Goal: Task Accomplishment & Management: Complete application form

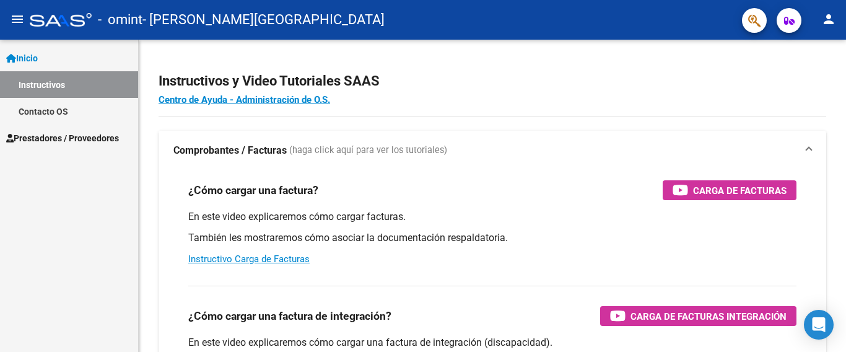
click at [48, 61] on link "Inicio" at bounding box center [69, 58] width 138 height 27
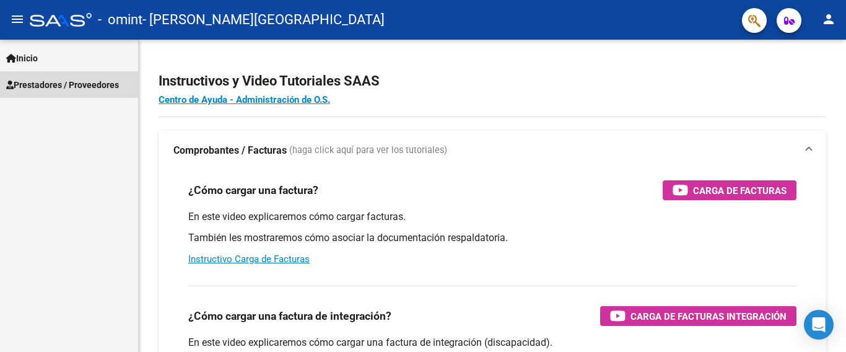
click at [61, 84] on span "Prestadores / Proveedores" at bounding box center [62, 85] width 113 height 14
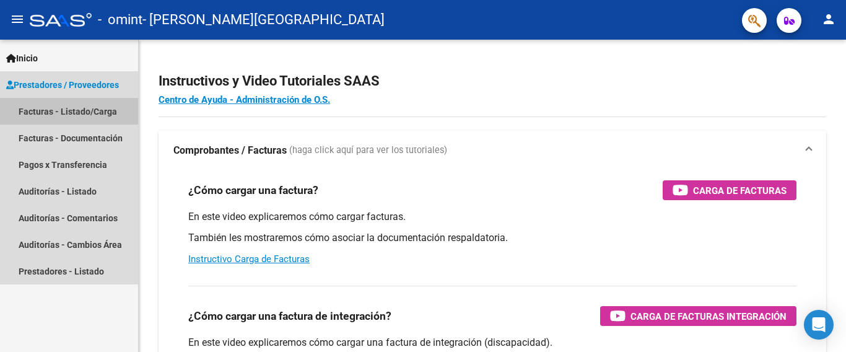
click at [44, 113] on link "Facturas - Listado/Carga" at bounding box center [69, 111] width 138 height 27
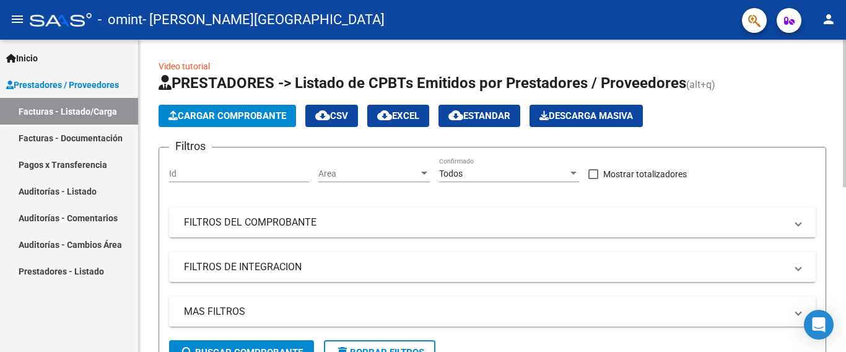
click at [264, 118] on span "Cargar Comprobante" at bounding box center [227, 115] width 118 height 11
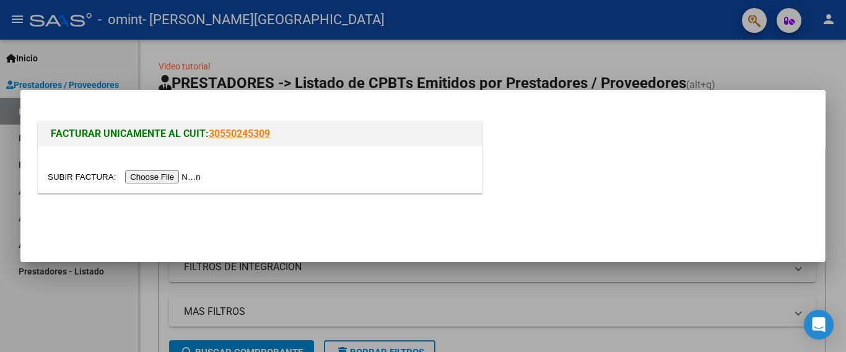
click at [176, 175] on input "file" at bounding box center [126, 176] width 157 height 13
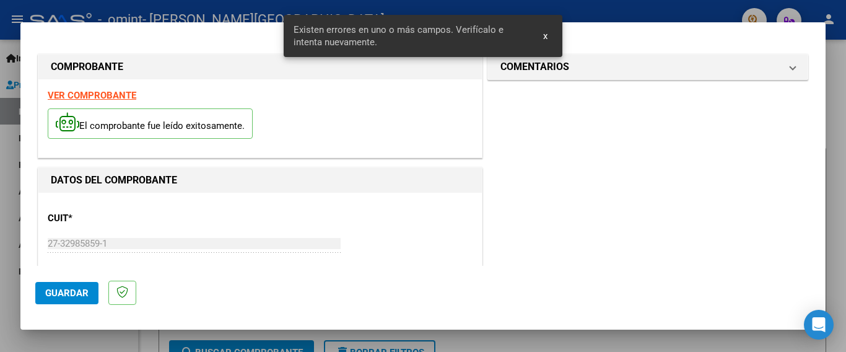
scroll to position [293, 0]
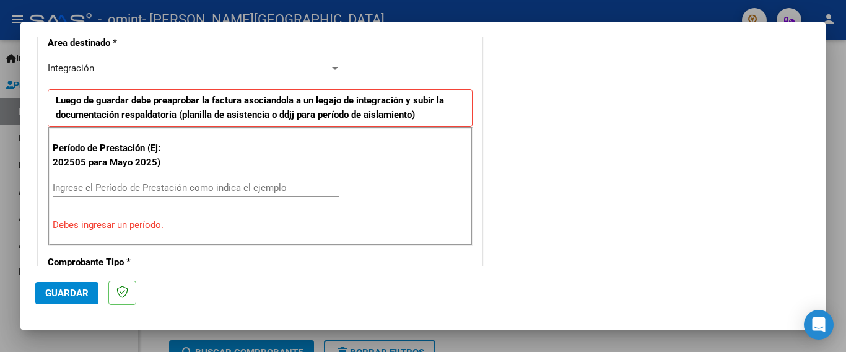
click at [90, 185] on input "Ingrese el Período de Prestación como indica el ejemplo" at bounding box center [196, 187] width 286 height 11
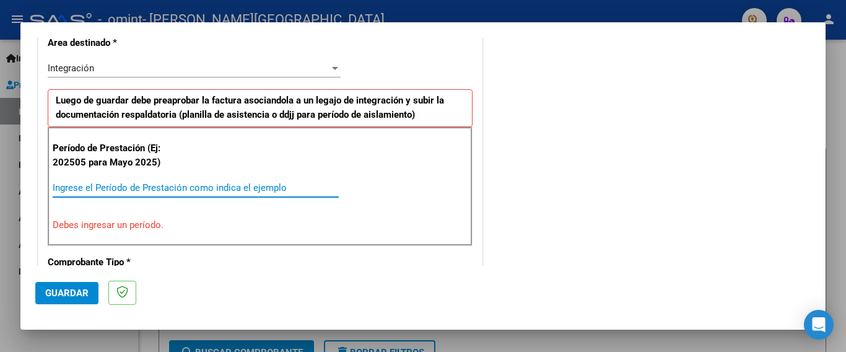
click at [82, 188] on input "Ingrese el Período de Prestación como indica el ejemplo" at bounding box center [196, 187] width 286 height 11
click at [72, 184] on input "Ingrese el Período de Prestación como indica el ejemplo" at bounding box center [196, 187] width 286 height 11
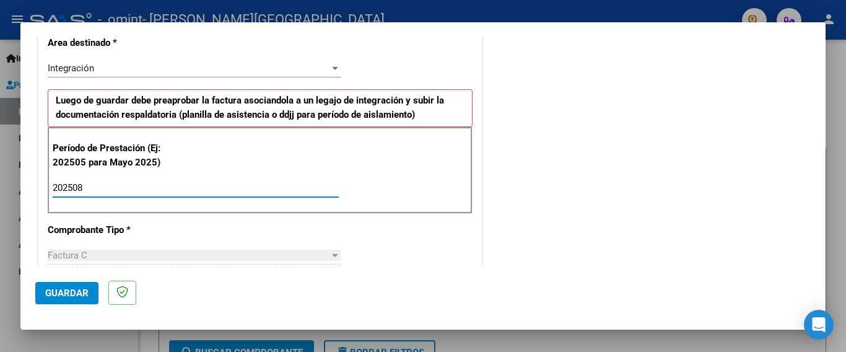
type input "202508"
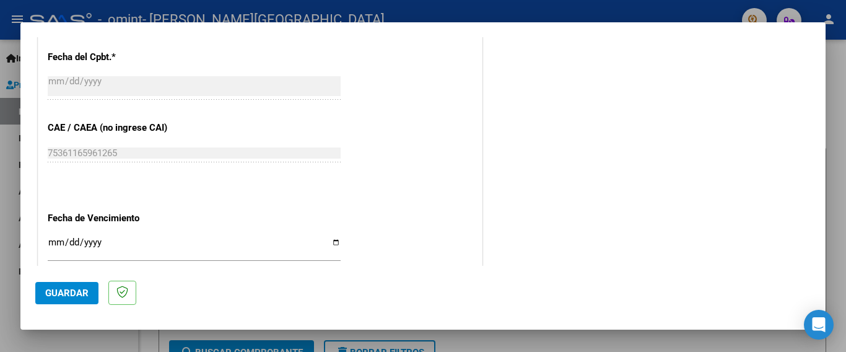
scroll to position [749, 0]
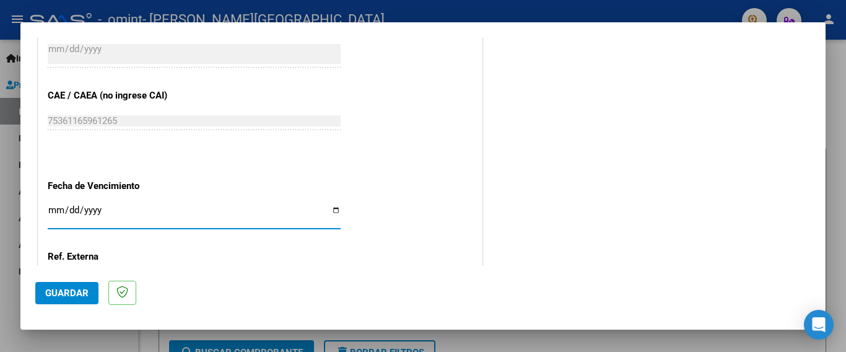
click at [330, 205] on input "Ingresar la fecha" at bounding box center [194, 215] width 293 height 20
type input "[DATE]"
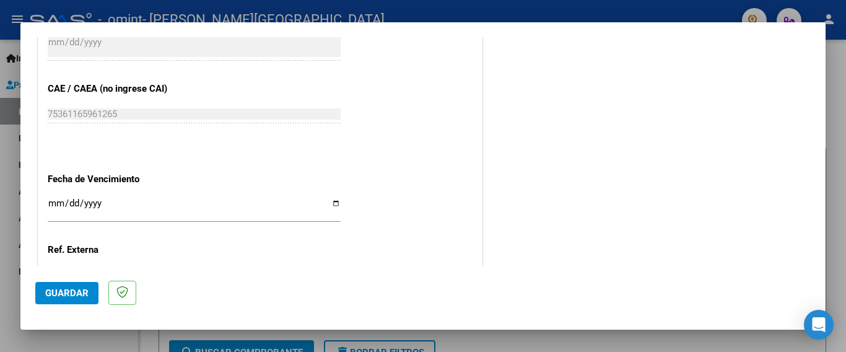
scroll to position [794, 0]
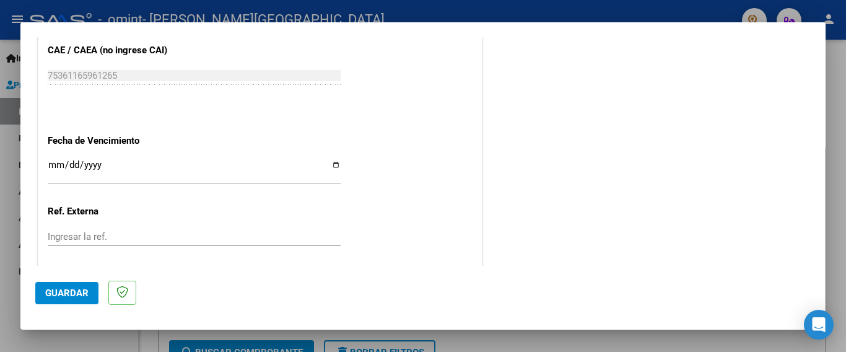
click at [58, 284] on button "Guardar" at bounding box center [66, 293] width 63 height 22
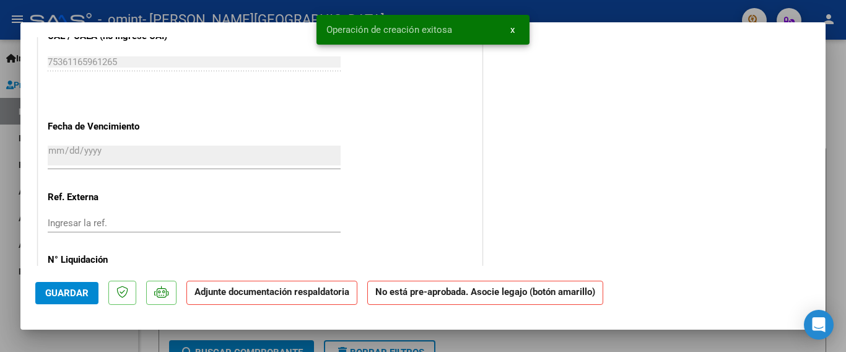
scroll to position [0, 0]
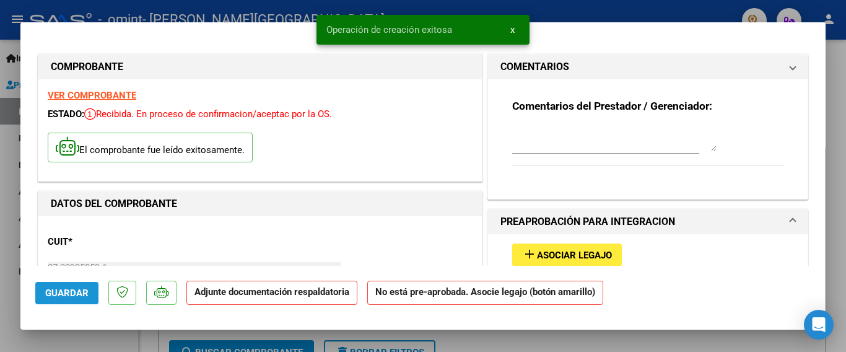
click at [59, 292] on span "Guardar" at bounding box center [66, 292] width 43 height 11
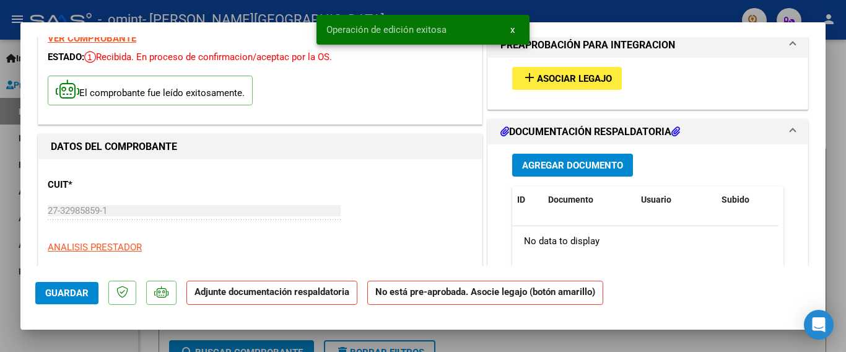
scroll to position [354, 0]
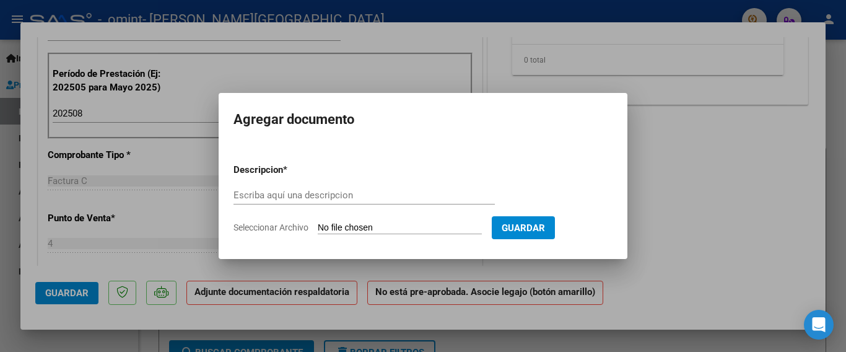
scroll to position [105, 0]
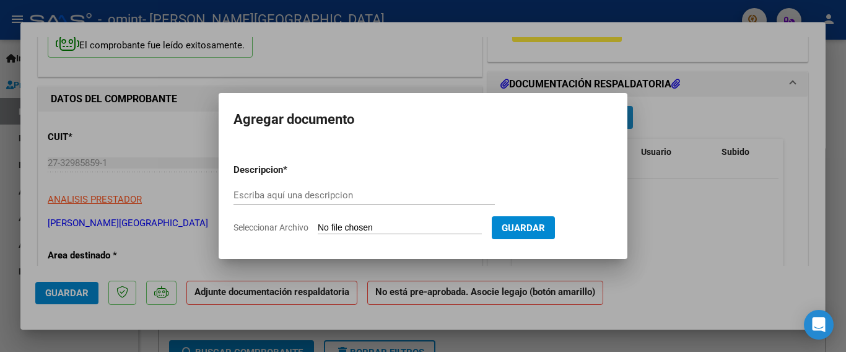
drag, startPoint x: 817, startPoint y: 85, endPoint x: 708, endPoint y: 95, distance: 110.0
click at [820, 46] on div at bounding box center [423, 176] width 846 height 352
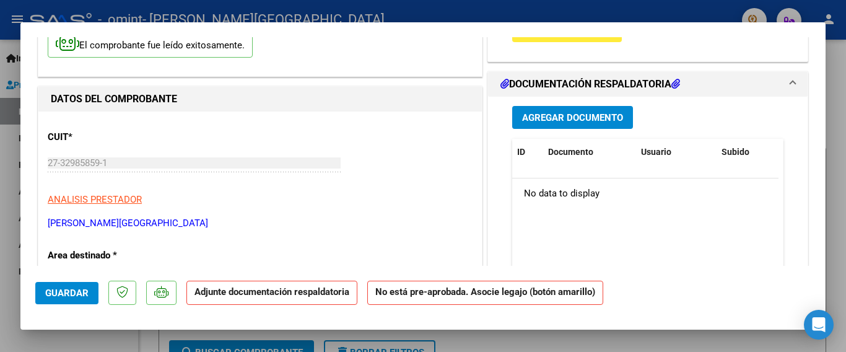
scroll to position [0, 0]
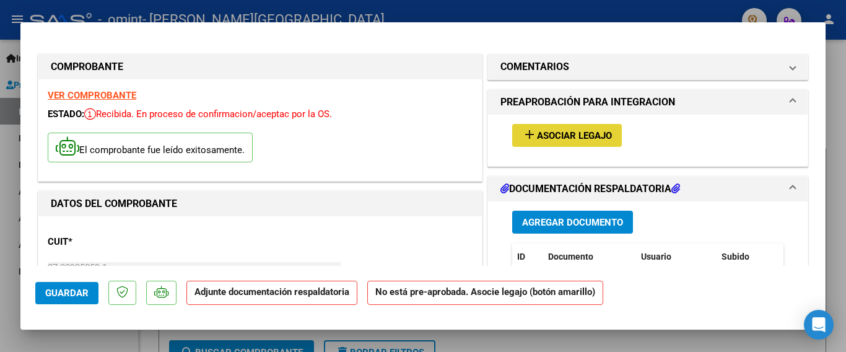
click at [552, 131] on span "Asociar Legajo" at bounding box center [574, 135] width 75 height 11
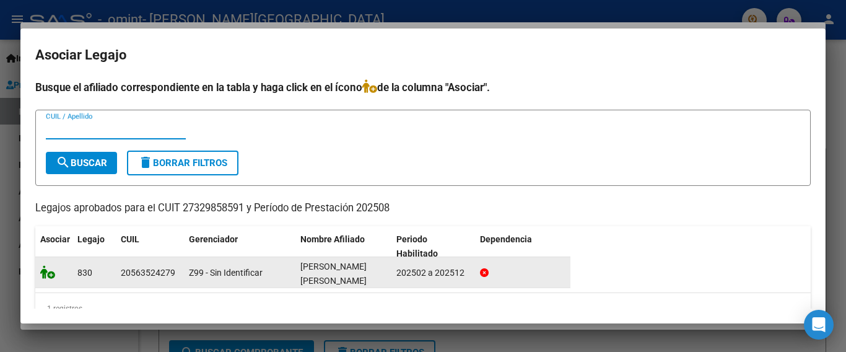
click at [51, 274] on icon at bounding box center [47, 272] width 15 height 14
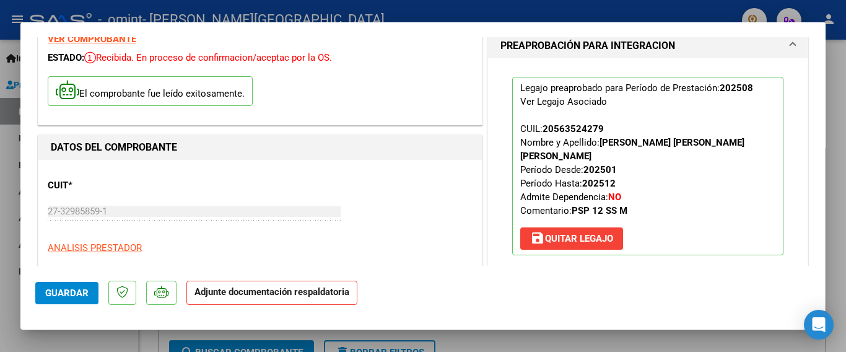
scroll to position [223, 0]
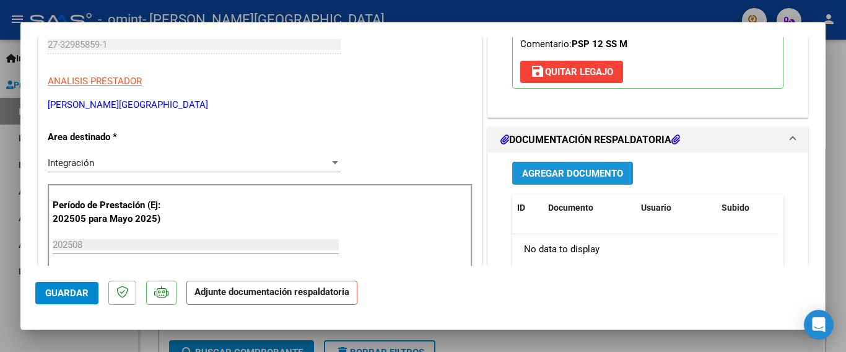
click at [604, 168] on span "Agregar Documento" at bounding box center [572, 173] width 101 height 11
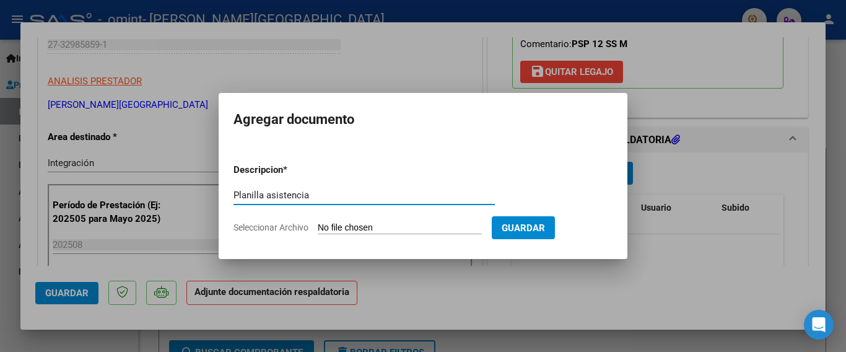
type input "Planilla asistencia"
click at [326, 228] on input "Seleccionar Archivo" at bounding box center [400, 228] width 164 height 12
click at [287, 227] on span "Seleccionar Archivo" at bounding box center [270, 227] width 75 height 10
click at [318, 227] on input "Seleccionar Archivo" at bounding box center [400, 228] width 164 height 12
type input "C:\fakepath\planilla asistencia 27329858591_011_00004_00000272.pdf"
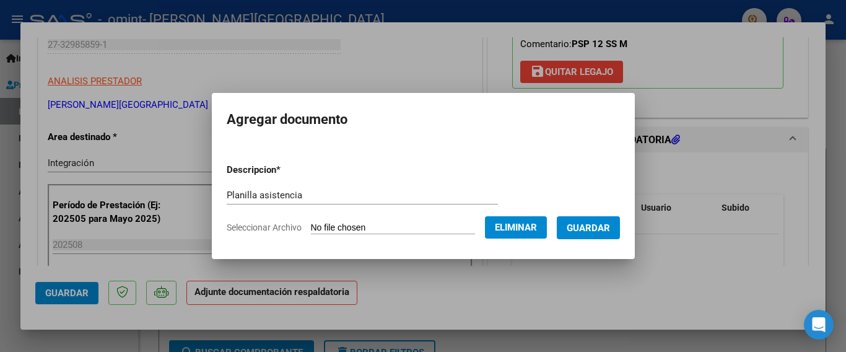
click at [578, 227] on span "Guardar" at bounding box center [588, 227] width 43 height 11
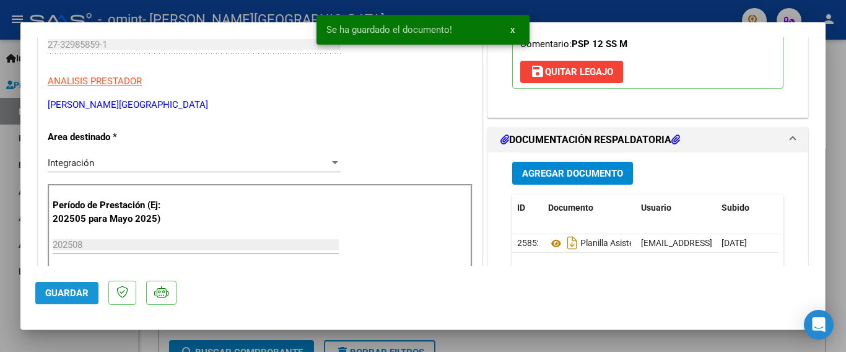
click at [71, 293] on span "Guardar" at bounding box center [66, 292] width 43 height 11
click at [69, 297] on span "Guardar" at bounding box center [66, 292] width 43 height 11
click at [511, 29] on span "x" at bounding box center [512, 29] width 4 height 11
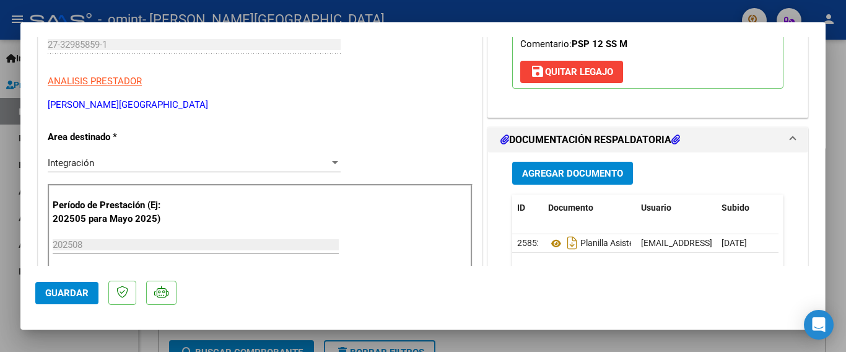
click at [535, 7] on div at bounding box center [423, 176] width 846 height 352
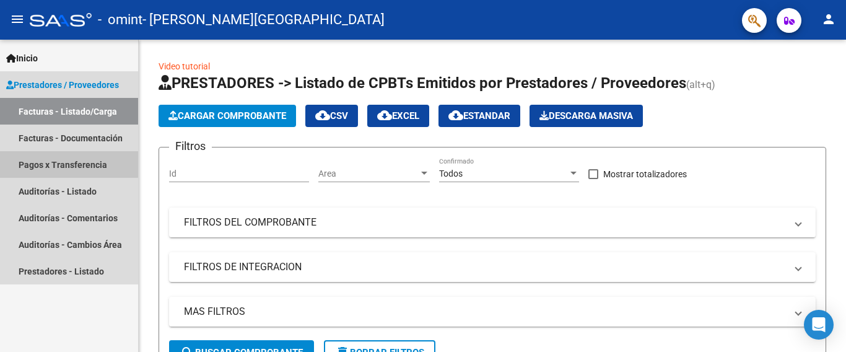
click at [39, 162] on link "Pagos x Transferencia" at bounding box center [69, 164] width 138 height 27
click at [39, 165] on link "Pagos x Transferencia" at bounding box center [69, 164] width 138 height 27
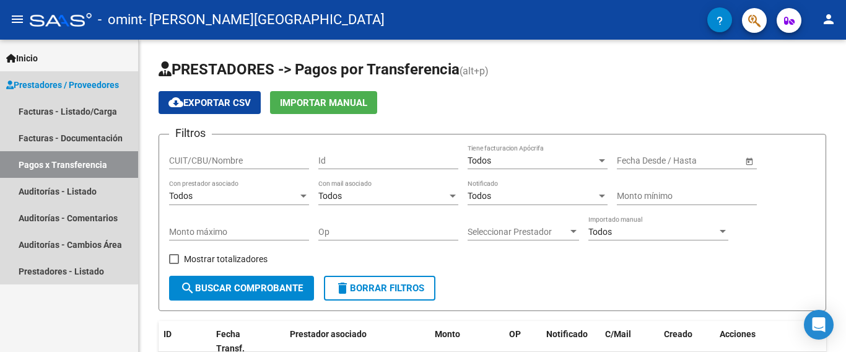
click at [49, 164] on link "Pagos x Transferencia" at bounding box center [69, 164] width 138 height 27
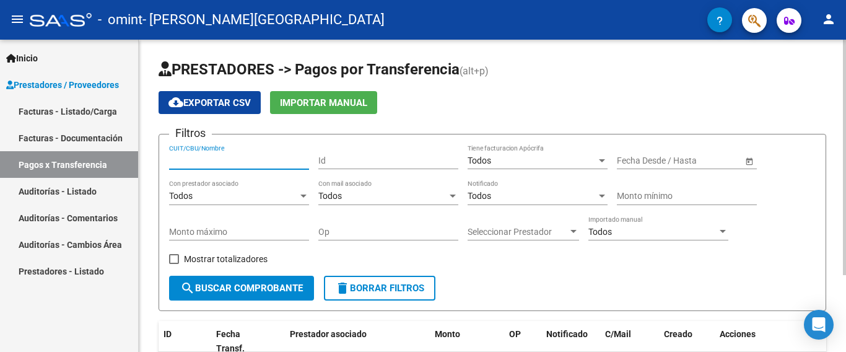
click at [275, 159] on input "CUIT/CBU/Nombre" at bounding box center [239, 160] width 140 height 11
type input "27329858591"
click at [749, 162] on span "Open calendar" at bounding box center [749, 161] width 30 height 30
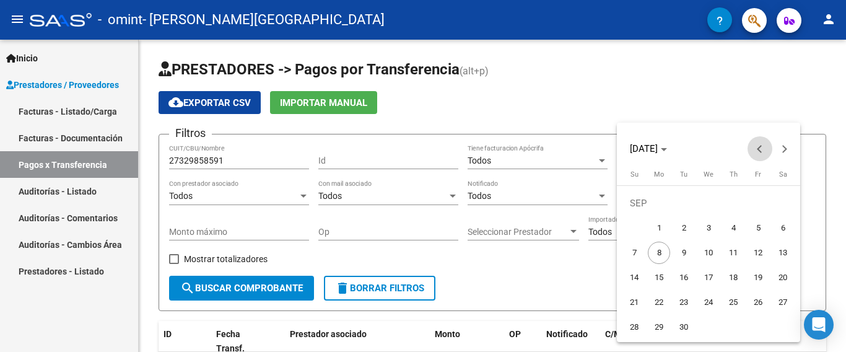
click at [758, 150] on button "Previous month" at bounding box center [759, 148] width 25 height 25
click at [757, 150] on button "Previous month" at bounding box center [759, 148] width 25 height 25
click at [633, 227] on span "1" at bounding box center [634, 228] width 22 height 22
type input "[DATE]"
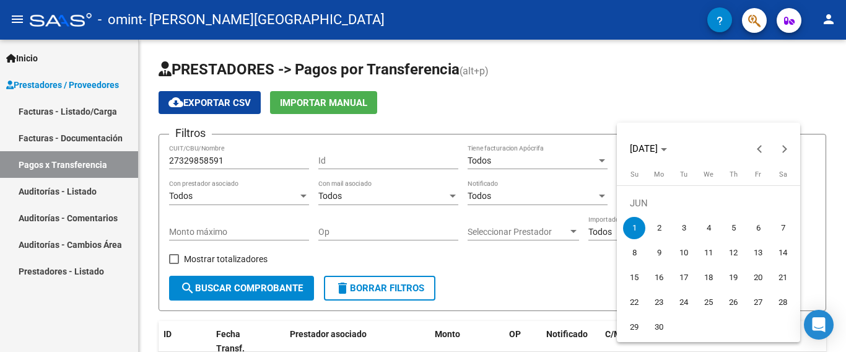
click at [632, 224] on span "1" at bounding box center [634, 228] width 22 height 22
type input "[DATE]"
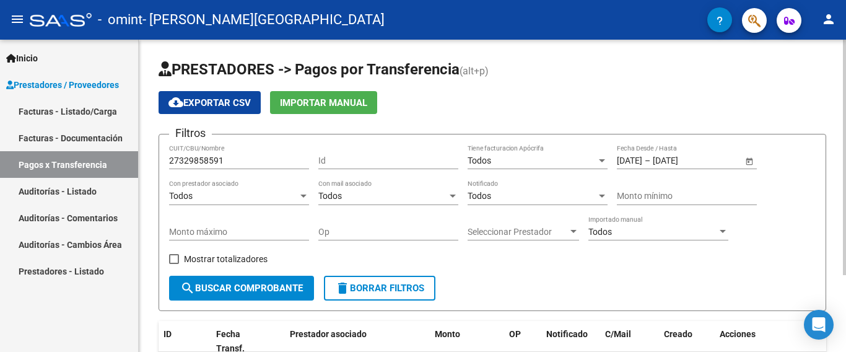
click at [749, 161] on span "Open calendar" at bounding box center [749, 161] width 30 height 30
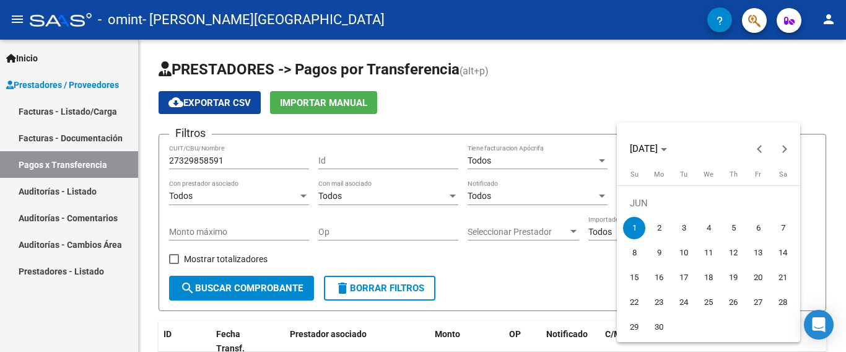
click at [630, 228] on span "1" at bounding box center [634, 228] width 22 height 22
click at [786, 148] on button "Next month" at bounding box center [784, 148] width 25 height 25
click at [781, 151] on button "Next month" at bounding box center [784, 148] width 25 height 25
click at [762, 204] on span "1" at bounding box center [758, 203] width 22 height 22
type input "[DATE]"
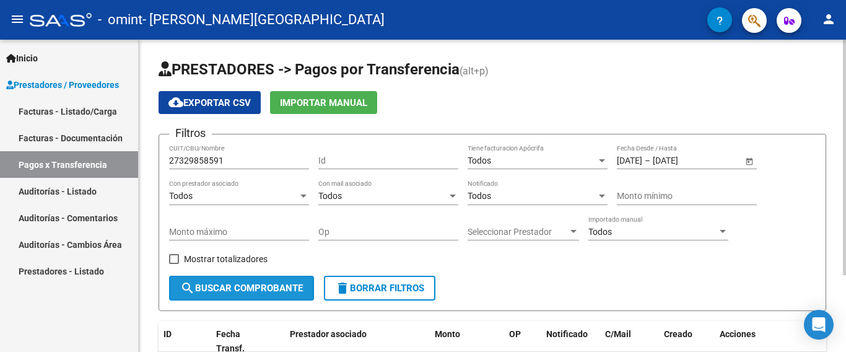
click at [227, 288] on span "search Buscar Comprobante" at bounding box center [241, 287] width 123 height 11
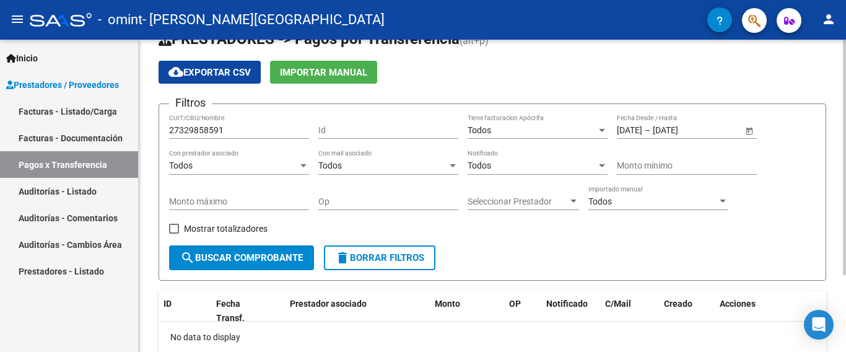
scroll to position [25, 0]
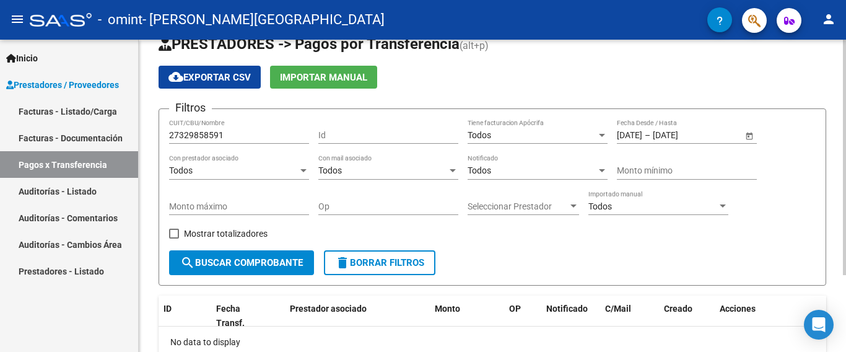
click at [845, 190] on div at bounding box center [844, 157] width 3 height 235
click at [341, 133] on input "Id" at bounding box center [388, 135] width 140 height 11
click at [702, 206] on div "Todos" at bounding box center [652, 206] width 129 height 11
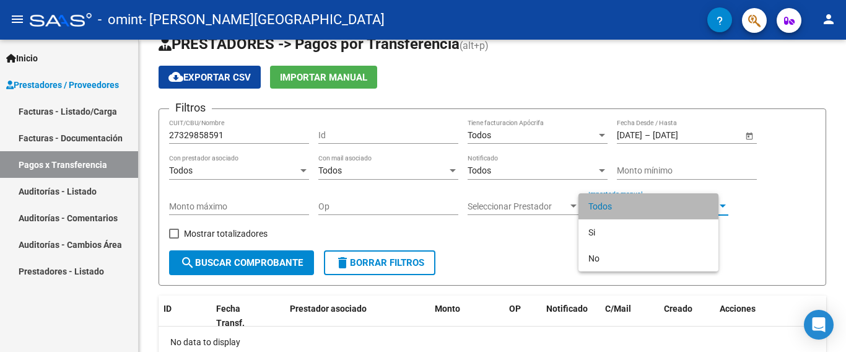
click at [708, 205] on span "Todos" at bounding box center [648, 206] width 120 height 26
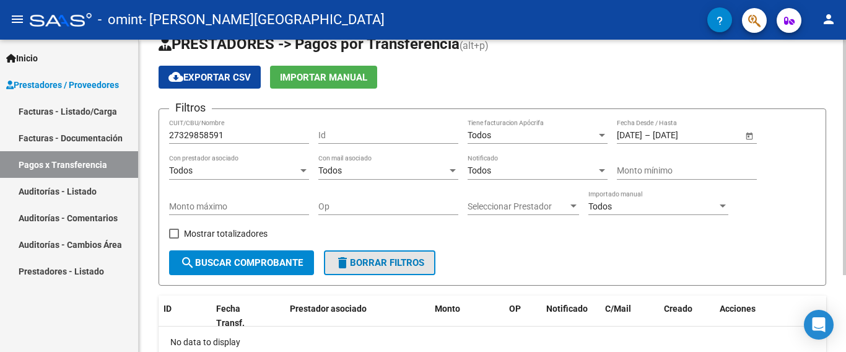
click at [362, 264] on span "delete Borrar Filtros" at bounding box center [379, 262] width 89 height 11
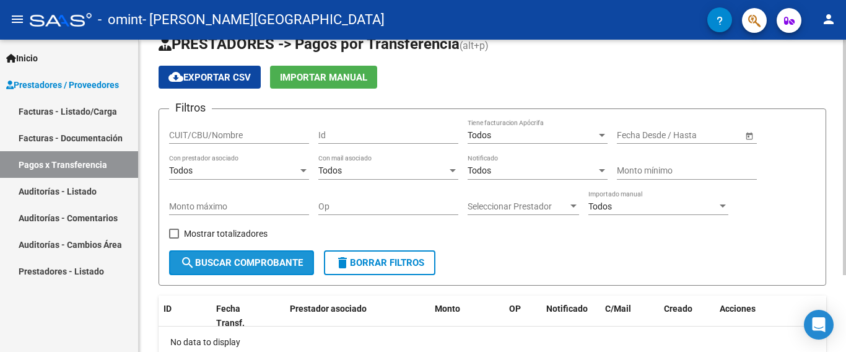
click at [255, 261] on span "search Buscar Comprobante" at bounding box center [241, 262] width 123 height 11
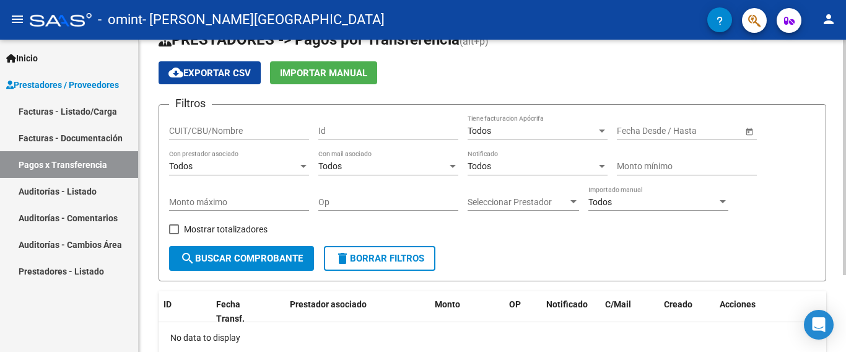
click at [845, 172] on div at bounding box center [844, 157] width 3 height 235
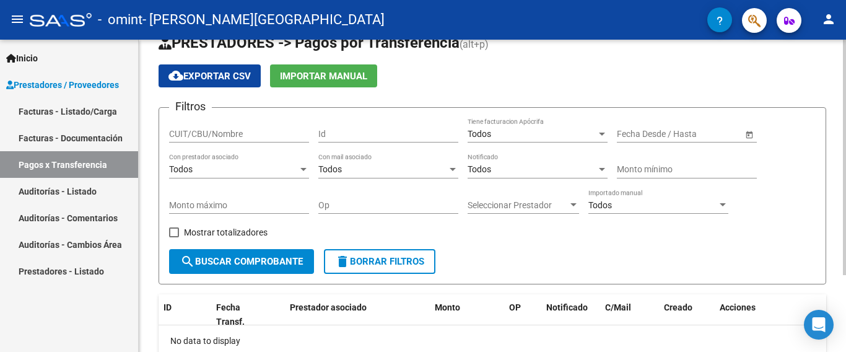
click at [751, 133] on span "Open calendar" at bounding box center [749, 135] width 30 height 30
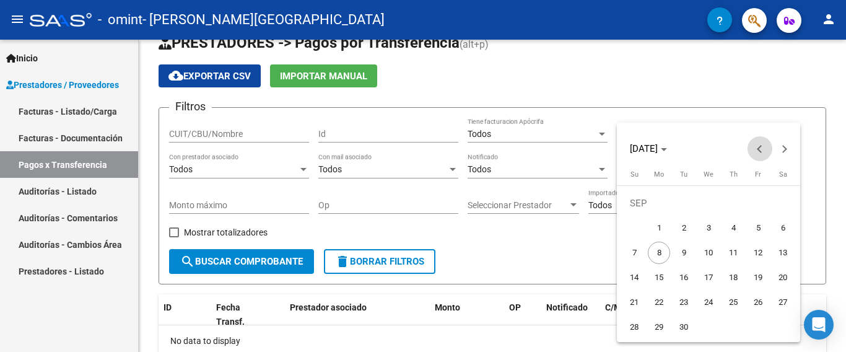
click at [766, 150] on span "Previous month" at bounding box center [759, 148] width 25 height 25
click at [767, 151] on span "Previous month" at bounding box center [759, 148] width 25 height 25
click at [758, 148] on button "Previous month" at bounding box center [759, 148] width 25 height 25
click at [730, 202] on span "1" at bounding box center [733, 203] width 22 height 22
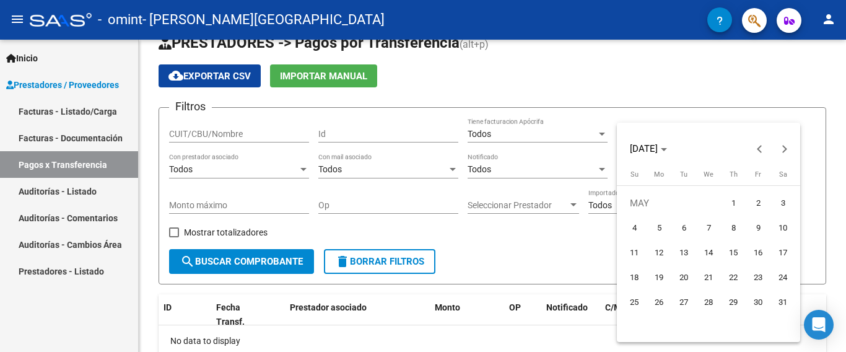
type input "[DATE]"
click at [785, 150] on button "Next month" at bounding box center [784, 148] width 25 height 25
click at [754, 203] on span "1" at bounding box center [758, 203] width 22 height 22
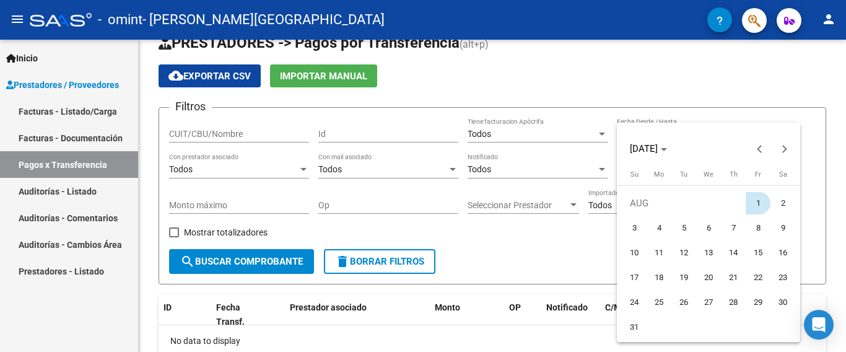
type input "[DATE]"
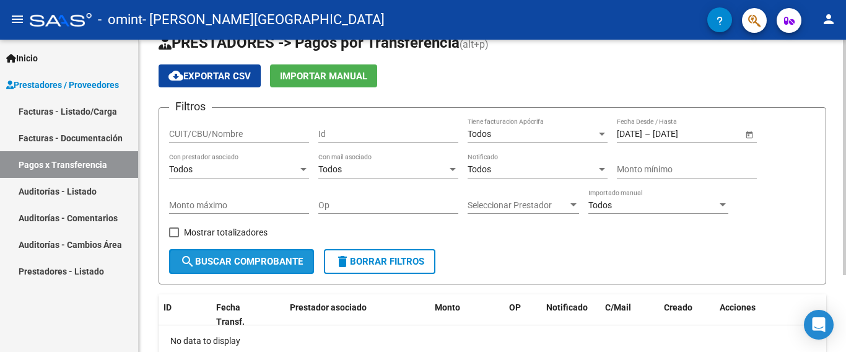
click at [284, 265] on span "search Buscar Comprobante" at bounding box center [241, 261] width 123 height 11
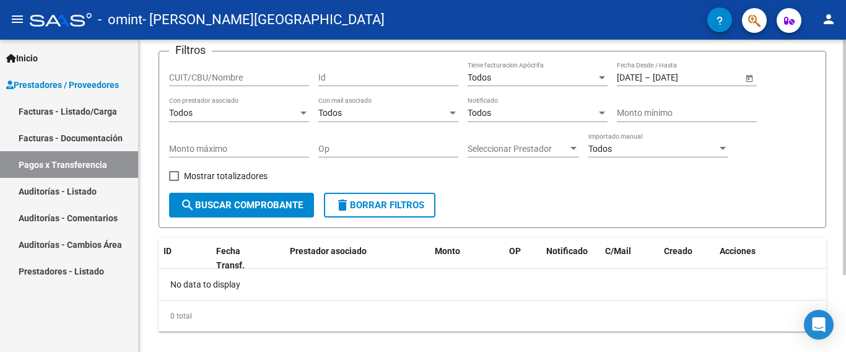
scroll to position [102, 0]
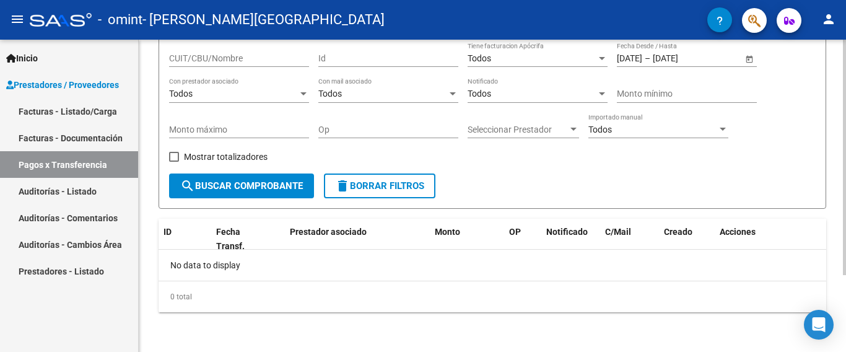
click at [845, 264] on div at bounding box center [844, 157] width 3 height 235
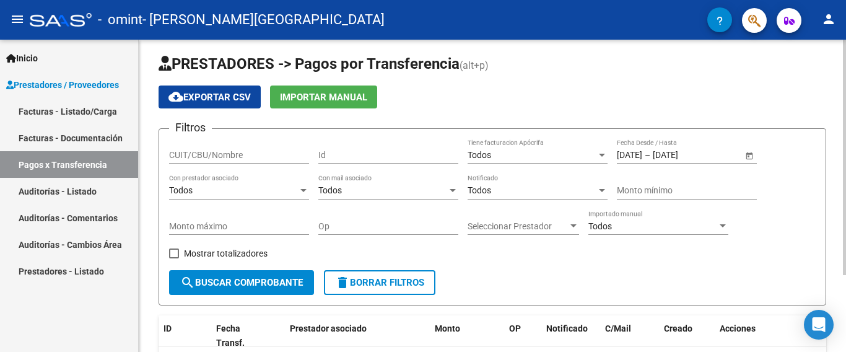
scroll to position [0, 0]
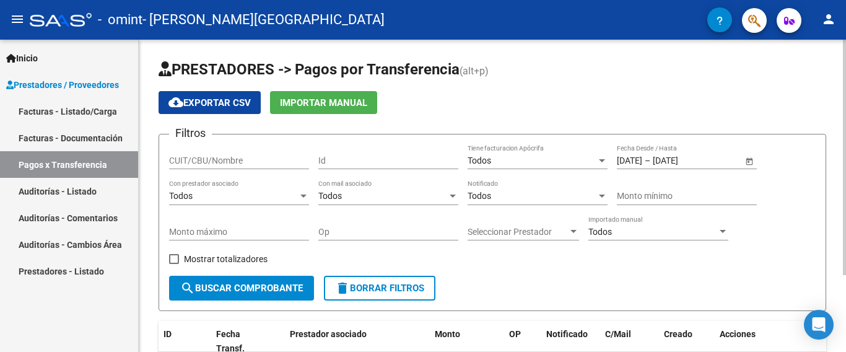
click at [845, 159] on div at bounding box center [844, 157] width 3 height 235
click at [593, 160] on div "Todos" at bounding box center [531, 160] width 129 height 11
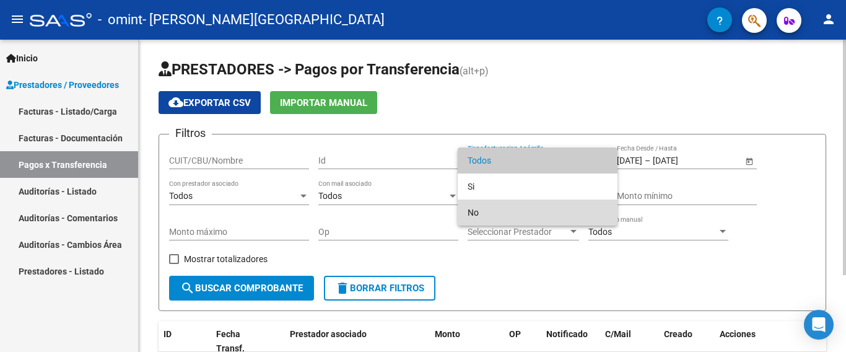
click at [474, 211] on span "No" at bounding box center [537, 212] width 140 height 26
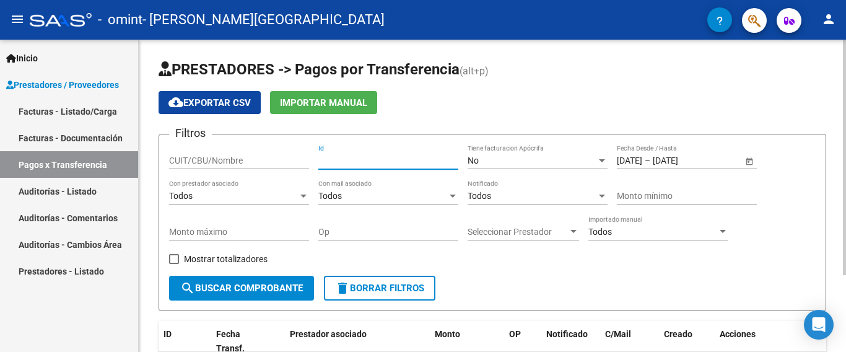
click at [402, 157] on input "Id" at bounding box center [388, 160] width 140 height 11
click at [251, 192] on div "Todos" at bounding box center [233, 196] width 129 height 11
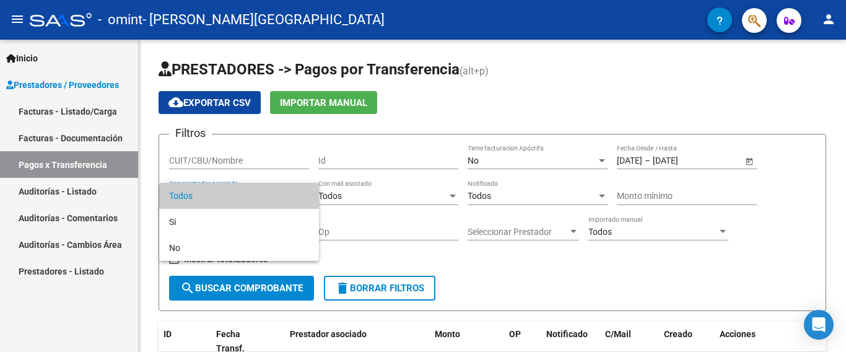
click at [357, 216] on div at bounding box center [423, 176] width 846 height 352
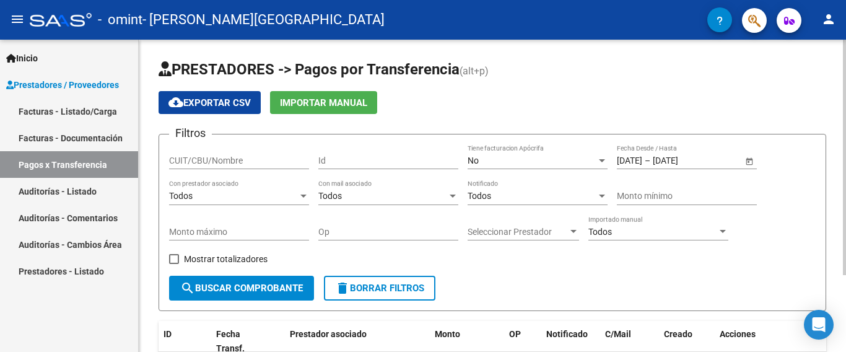
click at [551, 237] on div "Seleccionar Prestador Seleccionar Prestador" at bounding box center [522, 227] width 111 height 25
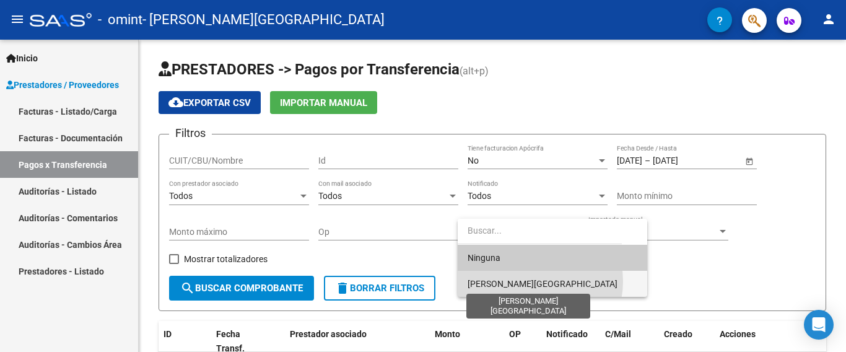
click at [528, 281] on span "[PERSON_NAME][GEOGRAPHIC_DATA]" at bounding box center [542, 284] width 150 height 10
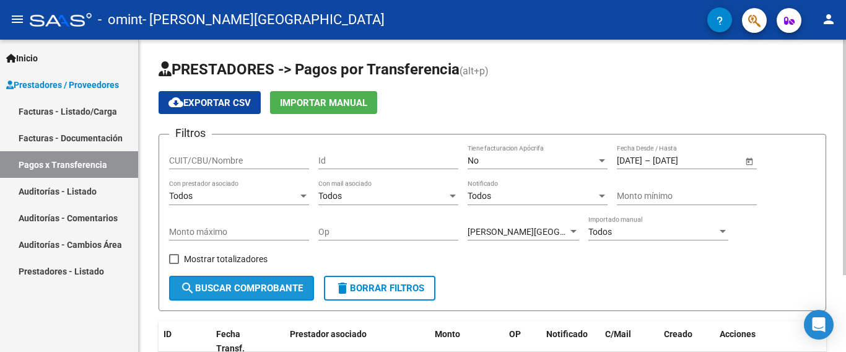
click at [251, 287] on span "search Buscar Comprobante" at bounding box center [241, 287] width 123 height 11
click at [845, 211] on div "PRESTADORES -> Pagos por Transferencia (alt+p) cloud_download Exportar CSV Impo…" at bounding box center [494, 247] width 710 height 414
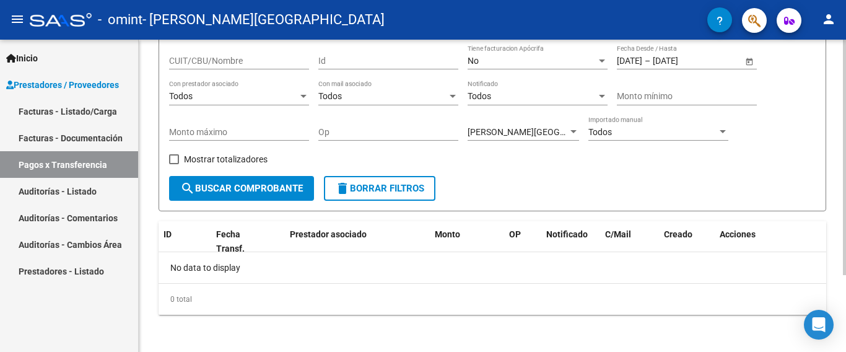
scroll to position [102, 0]
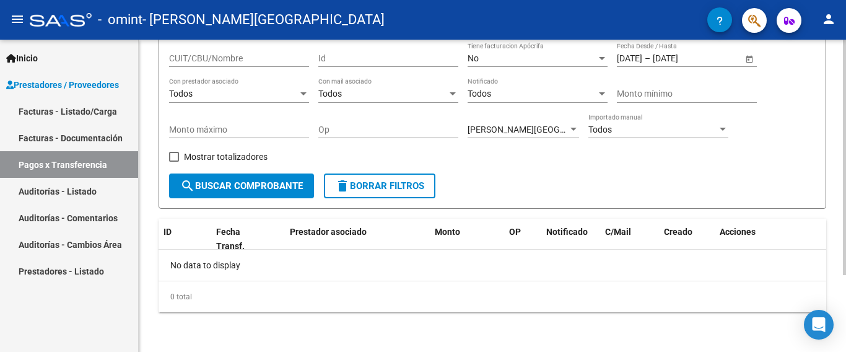
click at [843, 275] on div at bounding box center [844, 157] width 3 height 235
click at [541, 292] on div "0 total" at bounding box center [492, 296] width 667 height 31
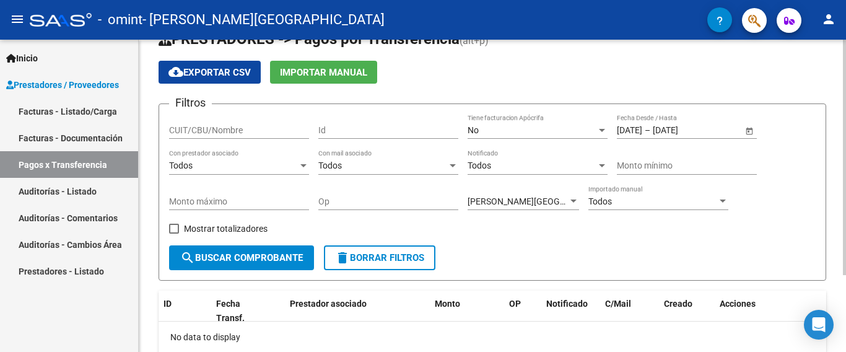
click at [831, 154] on div "PRESTADORES -> Pagos por Transferencia (alt+p) cloud_download Exportar CSV Impo…" at bounding box center [494, 216] width 710 height 414
click at [749, 131] on span "Open calendar" at bounding box center [749, 131] width 30 height 30
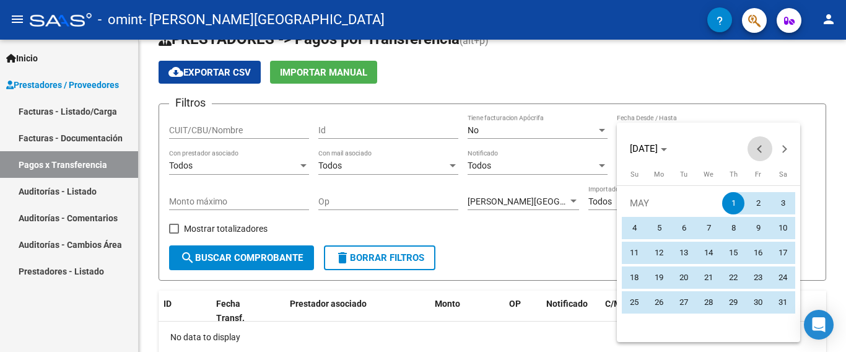
click at [756, 149] on button "Previous month" at bounding box center [759, 148] width 25 height 25
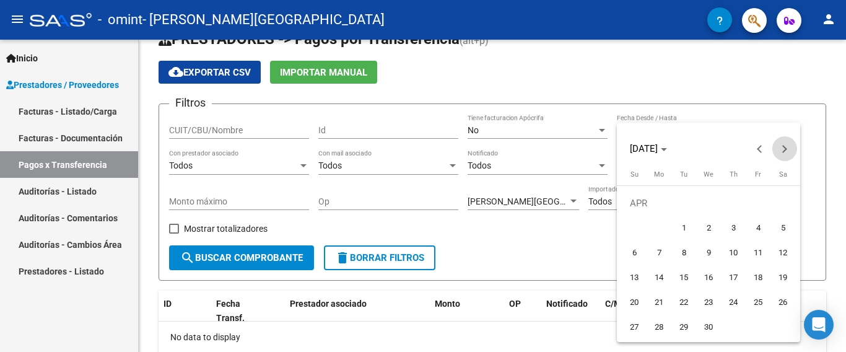
click at [784, 147] on button "Next month" at bounding box center [784, 148] width 25 height 25
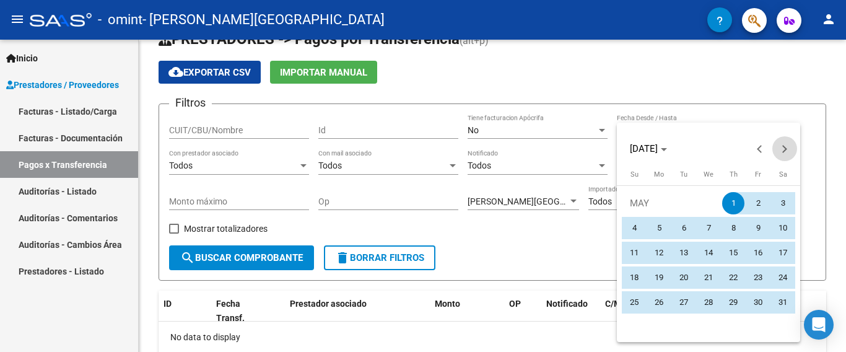
click at [784, 147] on button "Next month" at bounding box center [784, 148] width 25 height 25
